Goal: Task Accomplishment & Management: Manage account settings

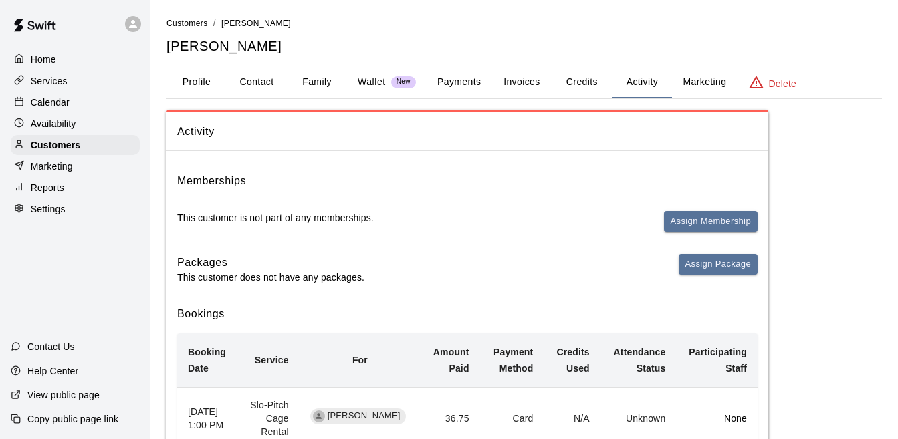
scroll to position [143, 0]
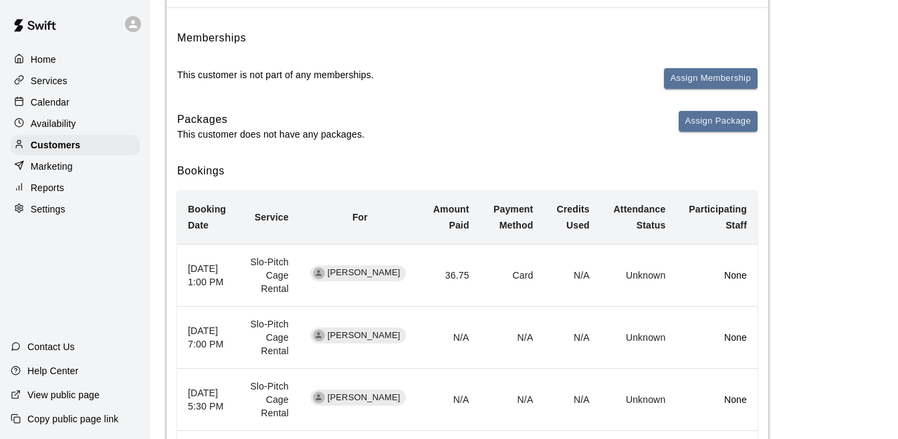
click at [49, 107] on p "Calendar" at bounding box center [50, 102] width 39 height 13
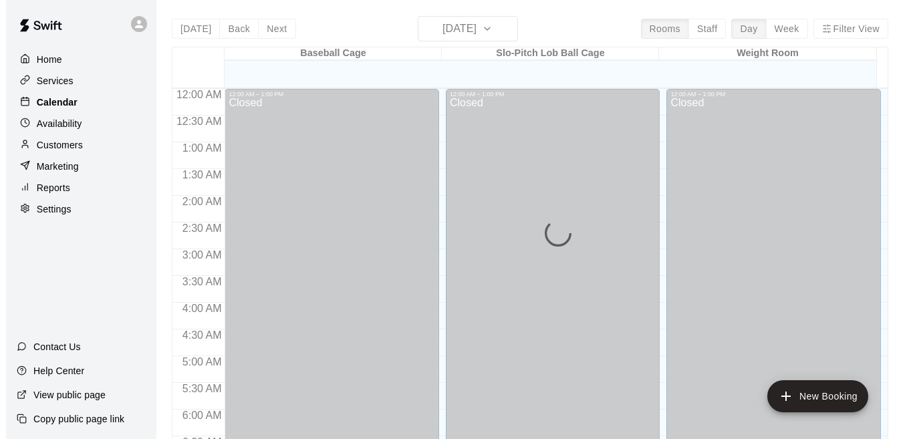
scroll to position [830, 0]
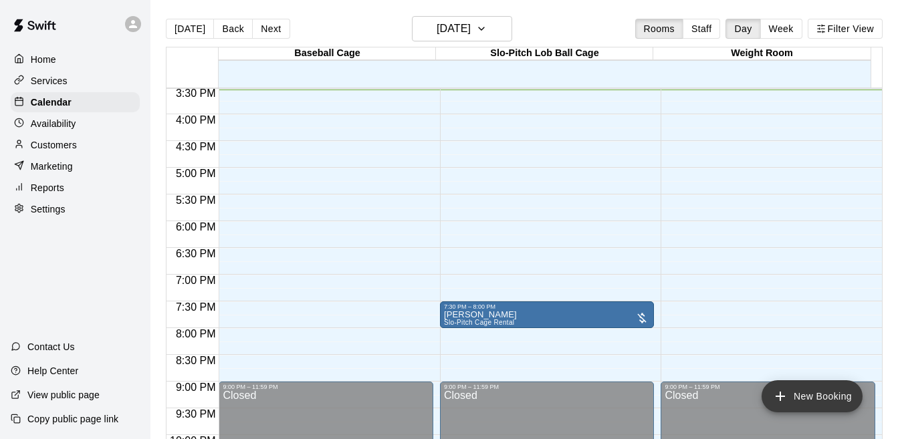
click at [806, 395] on button "New Booking" at bounding box center [811, 396] width 101 height 32
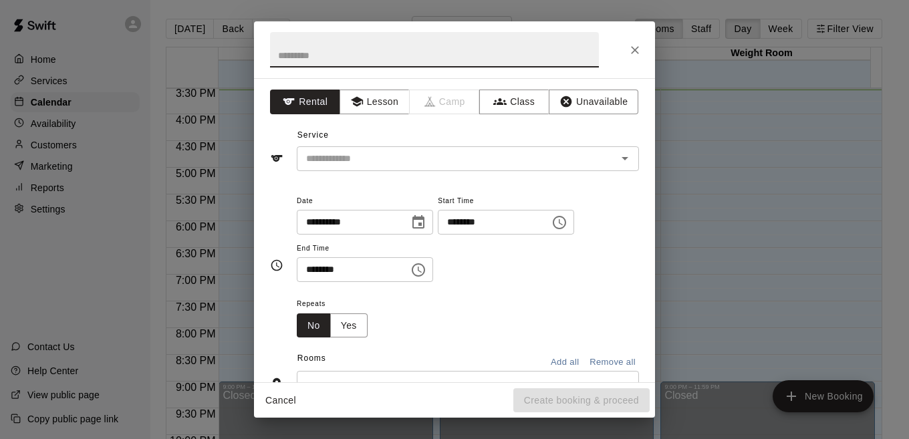
click at [566, 228] on icon "Choose time, selected time is 3:00 PM" at bounding box center [559, 222] width 13 height 13
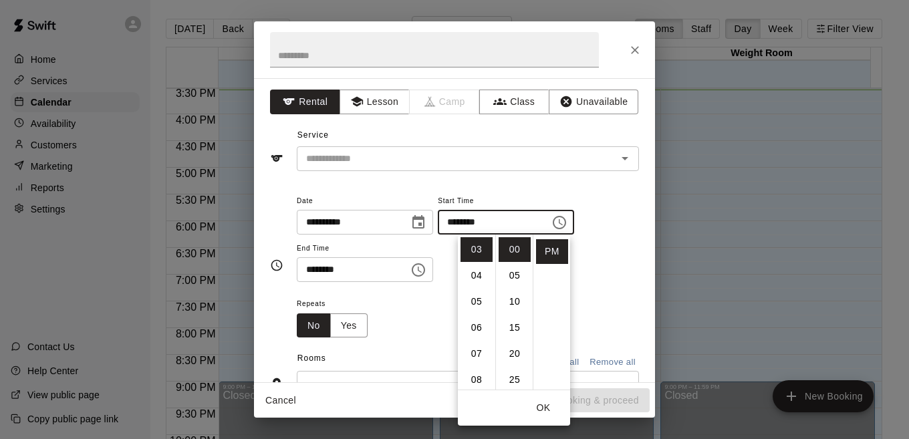
scroll to position [27, 0]
click at [513, 380] on li "30" at bounding box center [515, 379] width 32 height 25
type input "********"
click at [422, 269] on icon "Choose time, selected time is 3:30 PM" at bounding box center [420, 270] width 4 height 6
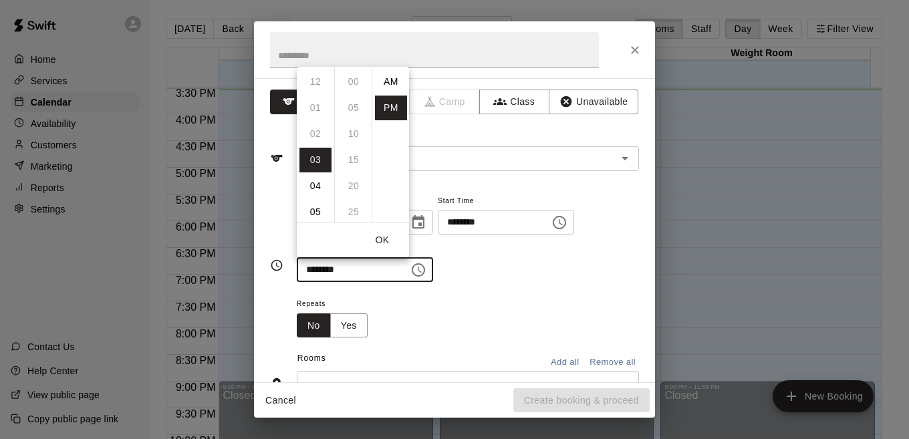
scroll to position [24, 0]
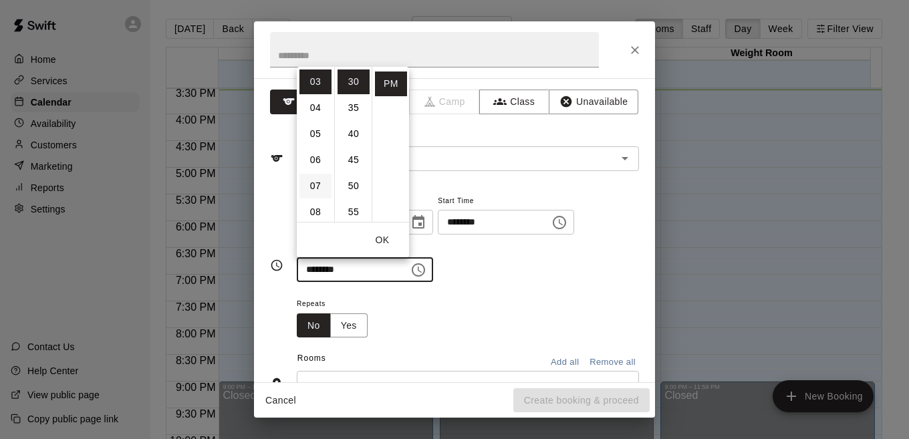
click at [317, 184] on li "07" at bounding box center [315, 186] width 32 height 25
type input "********"
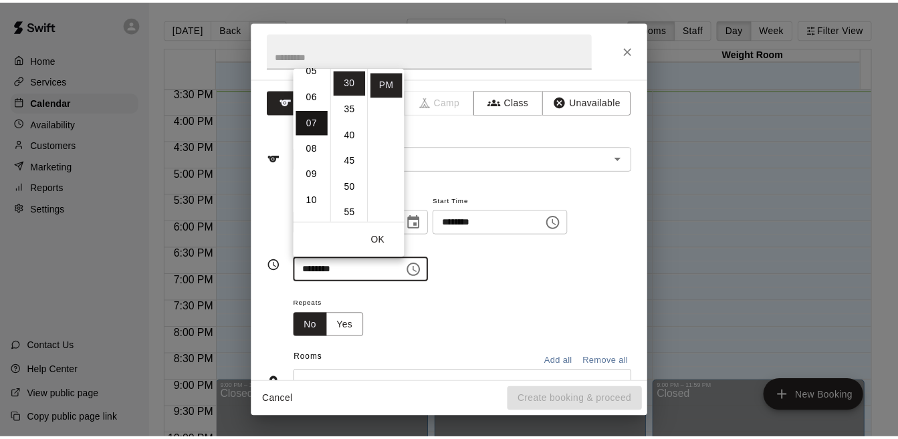
scroll to position [182, 0]
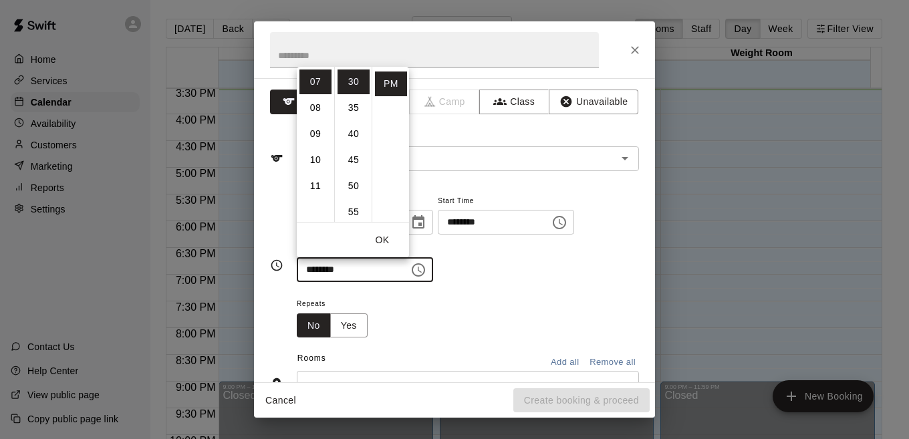
click at [517, 287] on div "**********" at bounding box center [468, 245] width 342 height 104
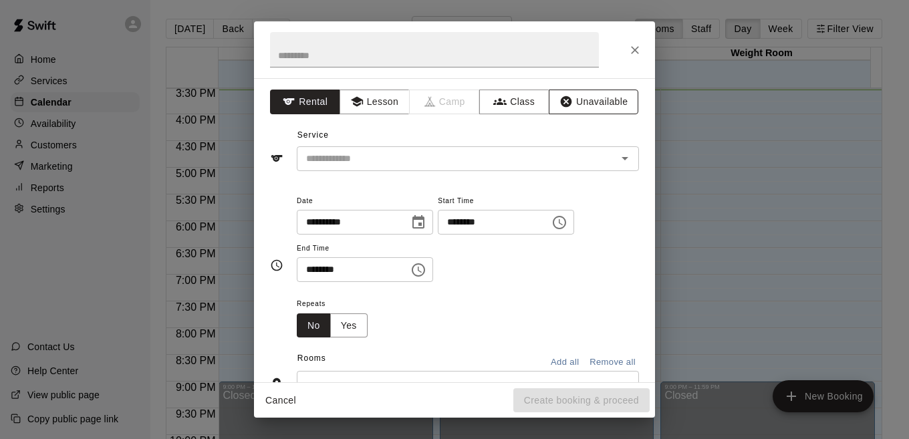
click at [579, 92] on button "Unavailable" at bounding box center [594, 102] width 90 height 25
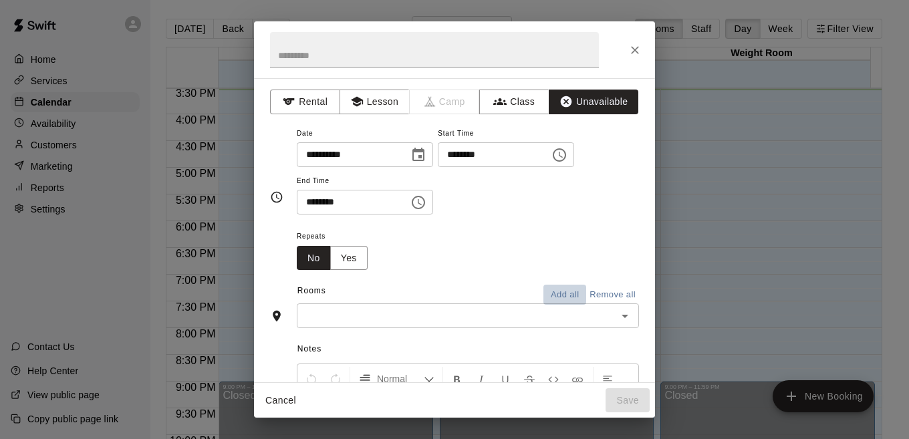
click at [551, 295] on button "Add all" at bounding box center [564, 295] width 43 height 21
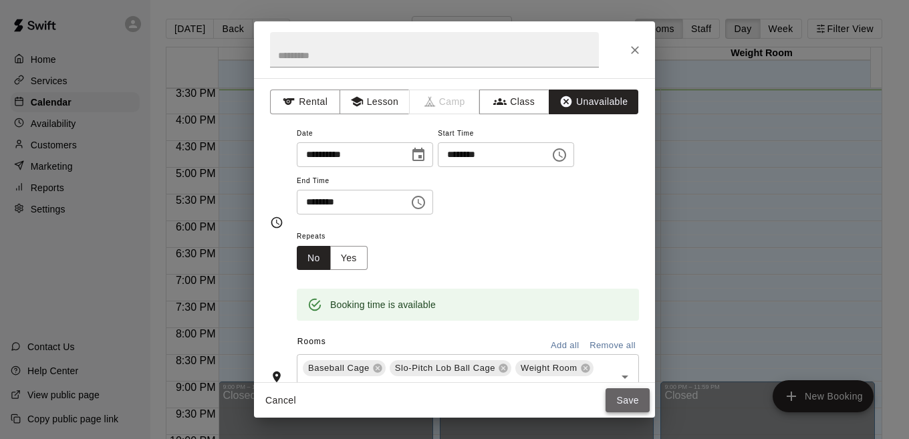
click at [625, 403] on button "Save" at bounding box center [628, 400] width 44 height 25
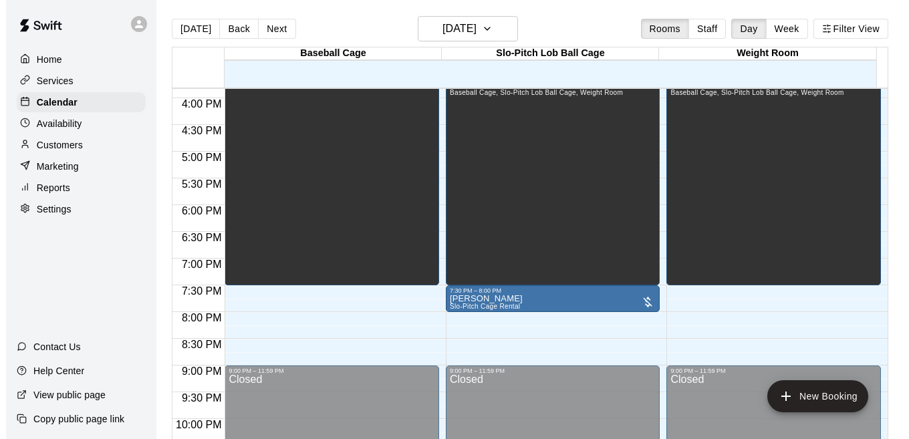
scroll to position [849, 0]
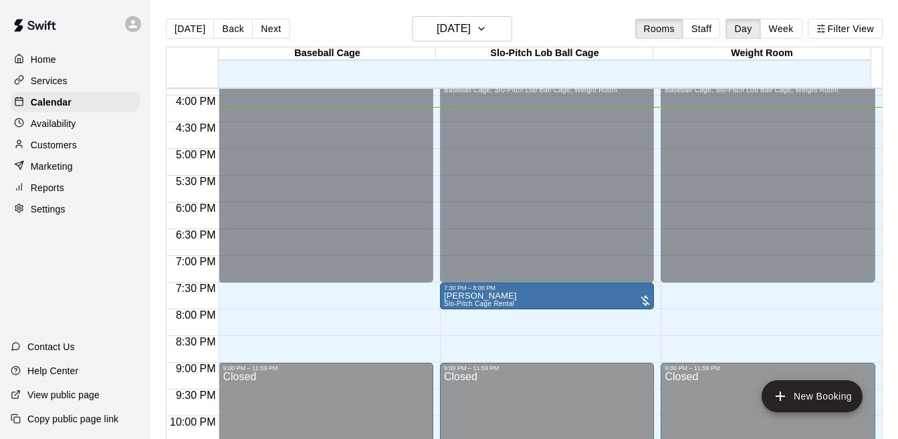
drag, startPoint x: 567, startPoint y: 292, endPoint x: 567, endPoint y: 304, distance: 12.0
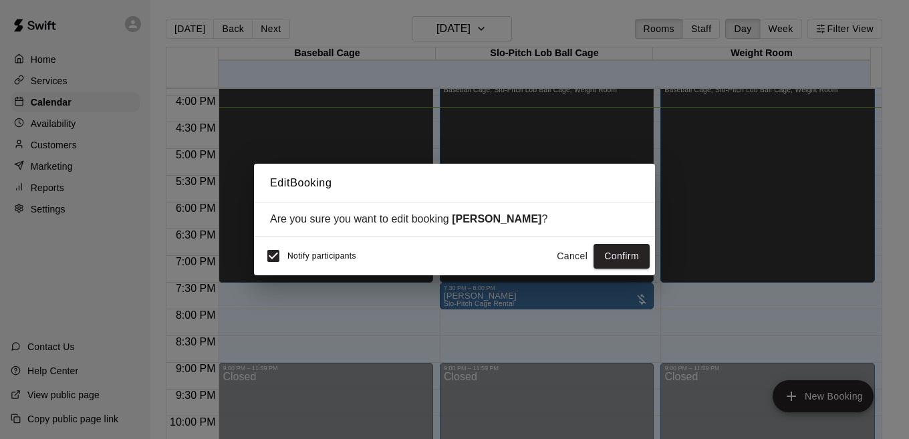
click at [573, 260] on button "Cancel" at bounding box center [572, 256] width 43 height 25
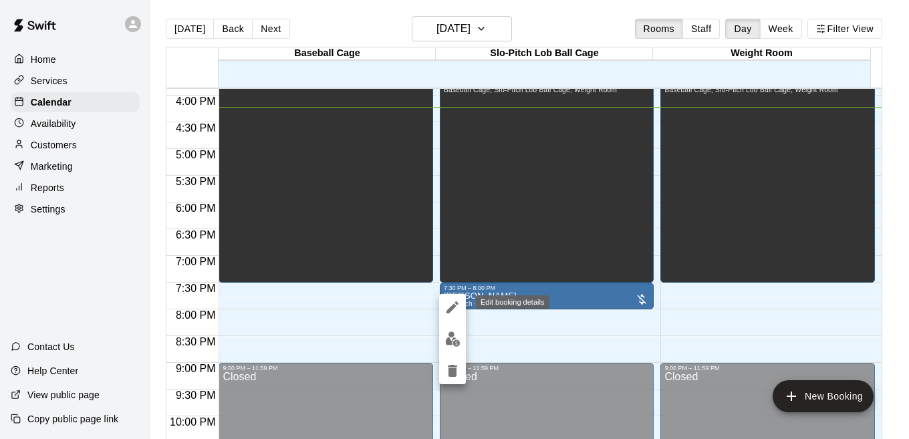
click at [451, 308] on icon "edit" at bounding box center [453, 307] width 12 height 12
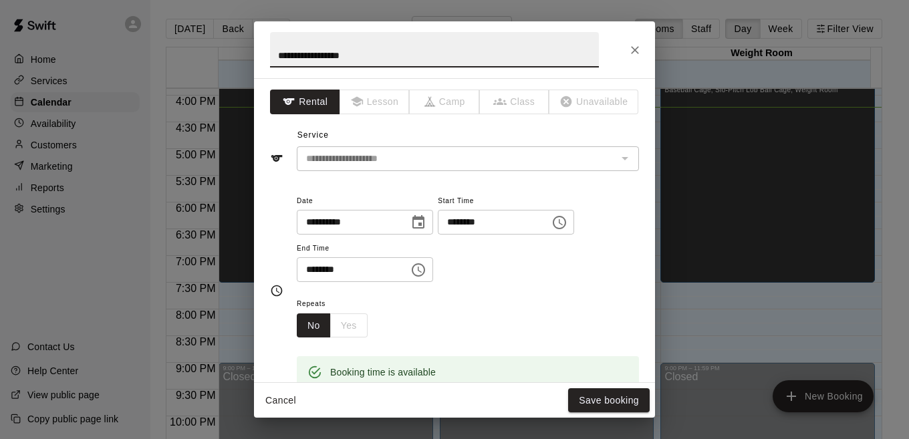
click at [567, 221] on icon "Choose time, selected time is 7:30 PM" at bounding box center [559, 223] width 16 height 16
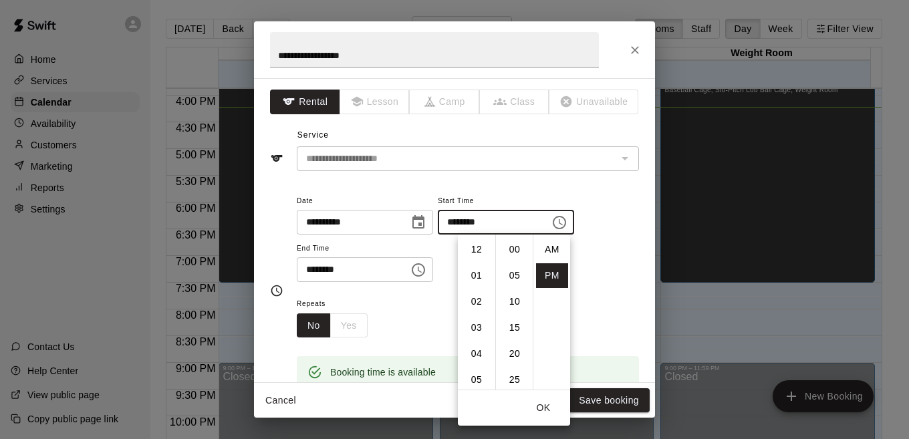
scroll to position [24, 0]
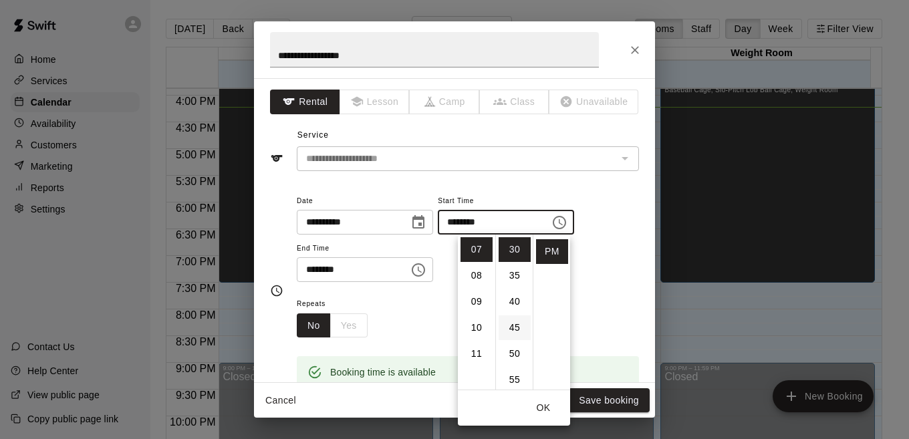
click at [514, 324] on li "45" at bounding box center [515, 327] width 32 height 25
type input "********"
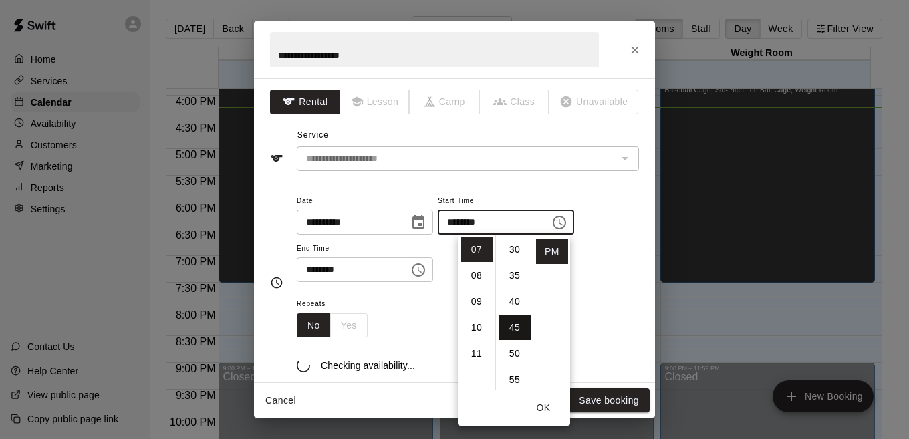
scroll to position [235, 0]
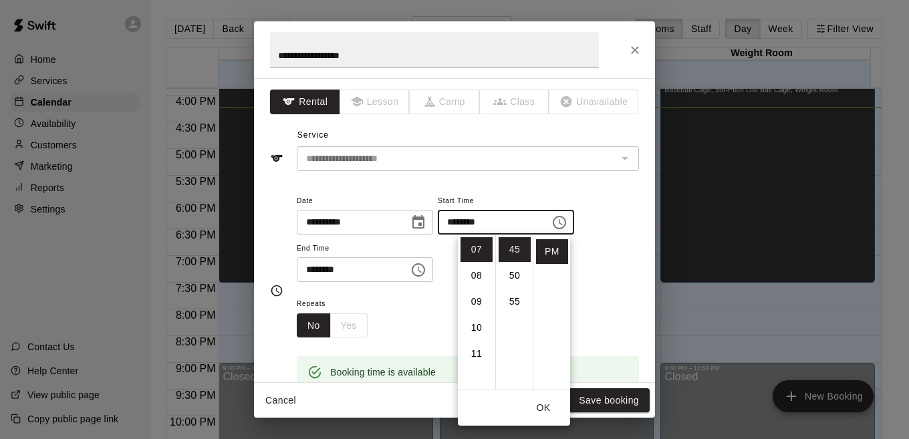
click at [426, 271] on icon "Choose time, selected time is 8:00 PM" at bounding box center [418, 270] width 16 height 16
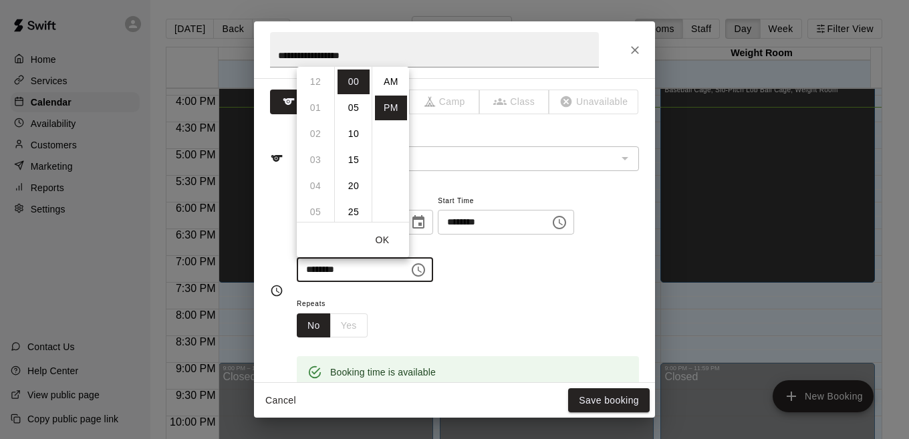
scroll to position [24, 0]
click at [354, 160] on li "15" at bounding box center [354, 160] width 32 height 25
type input "********"
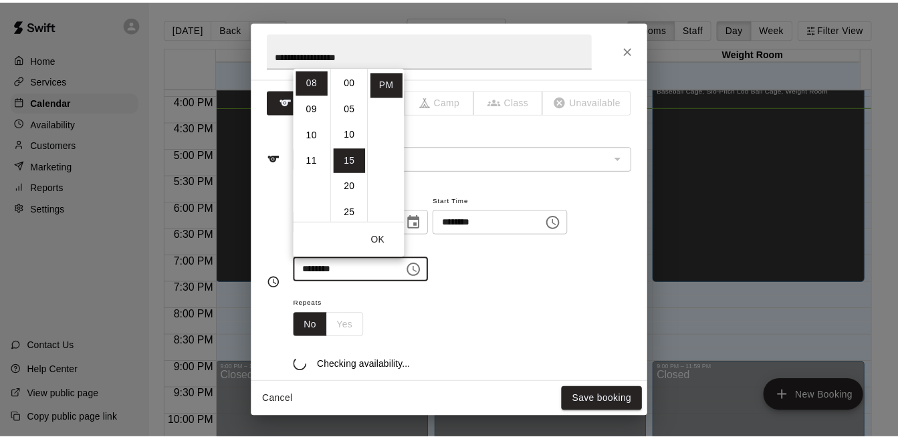
scroll to position [78, 0]
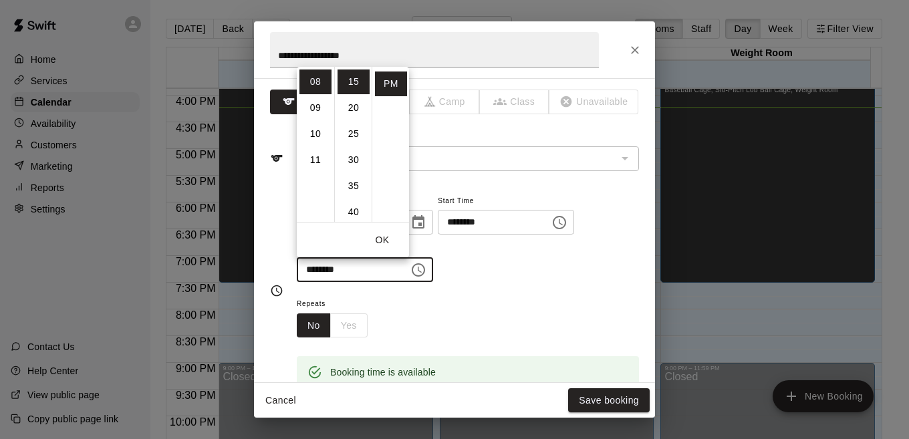
click at [487, 301] on div "Repeats No Yes" at bounding box center [468, 316] width 342 height 42
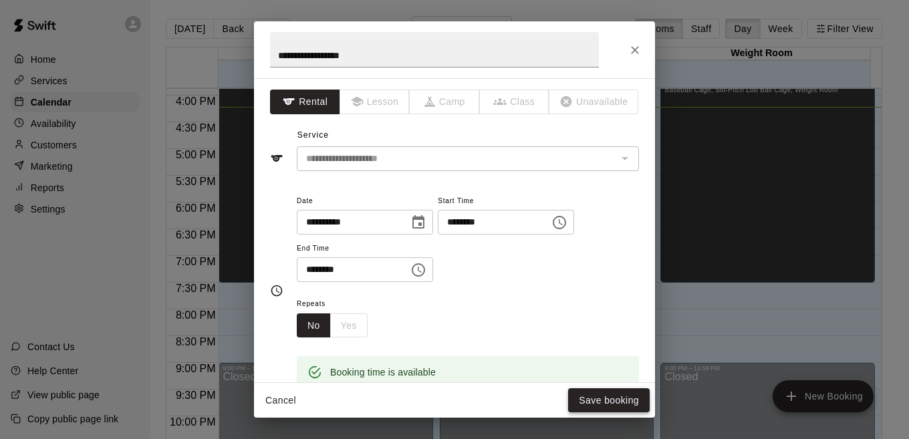
click at [590, 402] on button "Save booking" at bounding box center [609, 400] width 82 height 25
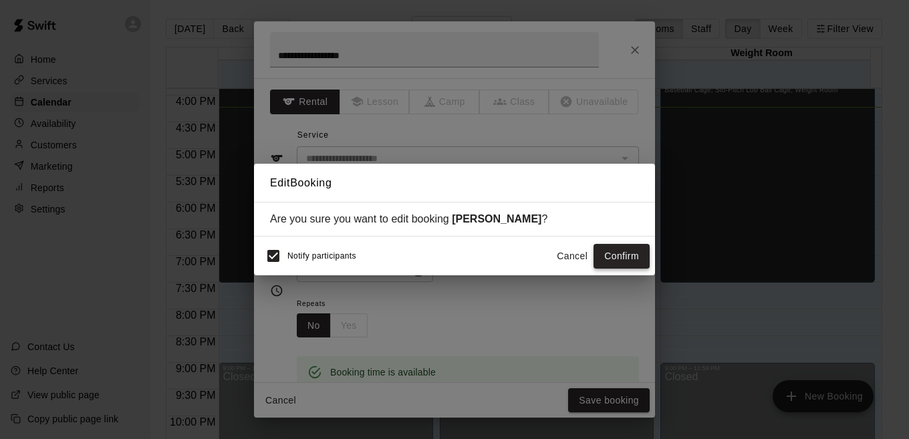
click at [604, 255] on button "Confirm" at bounding box center [622, 256] width 56 height 25
